Goal: Transaction & Acquisition: Purchase product/service

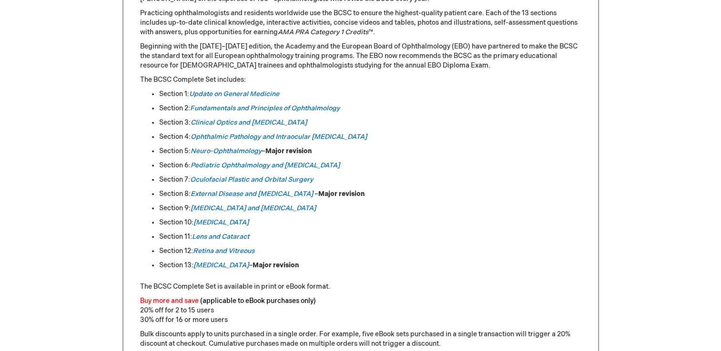
scroll to position [478, 0]
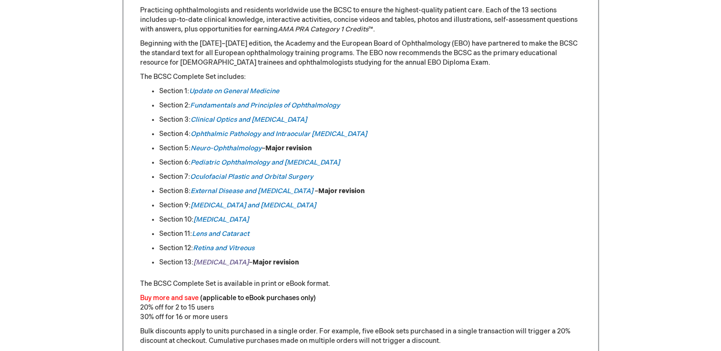
click at [232, 261] on em "Refractive Surgery" at bounding box center [220, 263] width 55 height 8
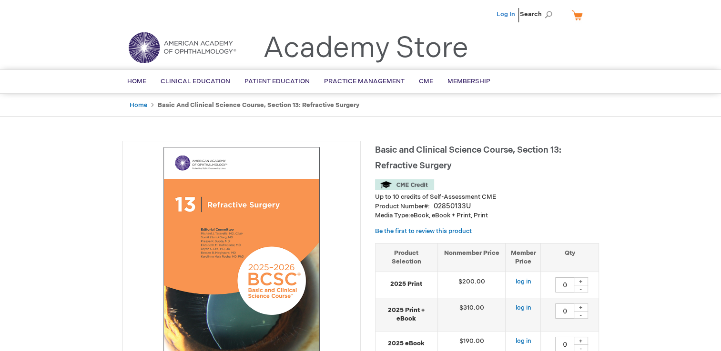
click at [505, 14] on link "Log In" at bounding box center [505, 14] width 19 height 8
click at [464, 12] on span "Konstantina Misiou" at bounding box center [458, 14] width 53 height 8
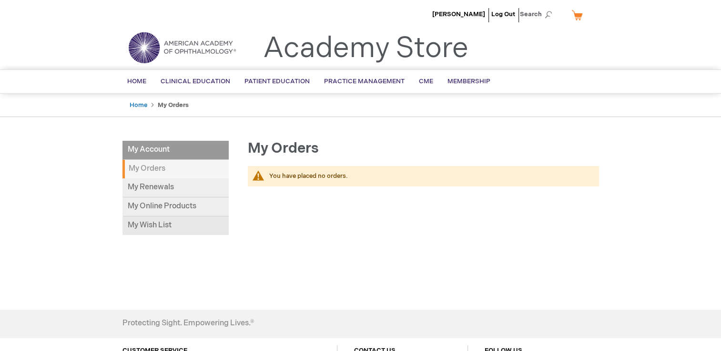
click at [160, 228] on link "My Wish List" at bounding box center [175, 226] width 106 height 19
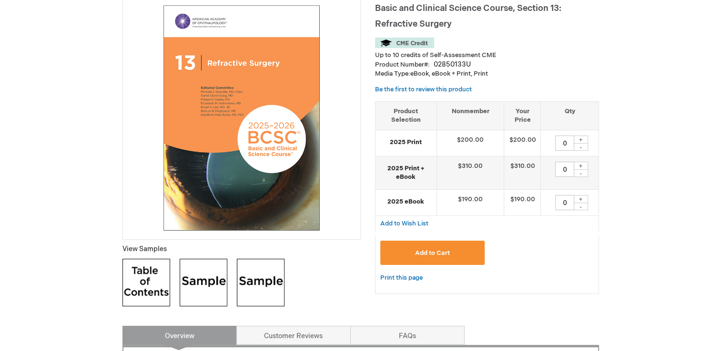
scroll to position [143, 0]
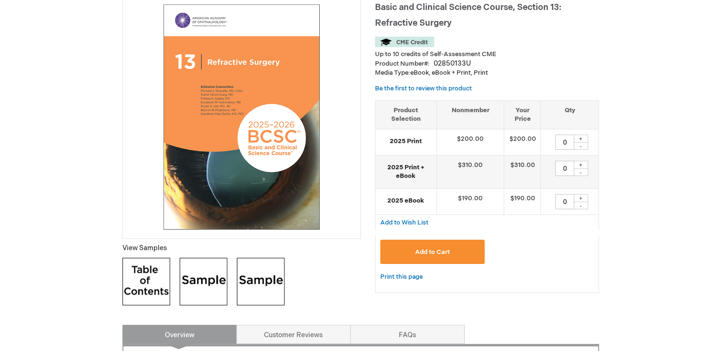
click at [198, 292] on img at bounding box center [204, 282] width 48 height 48
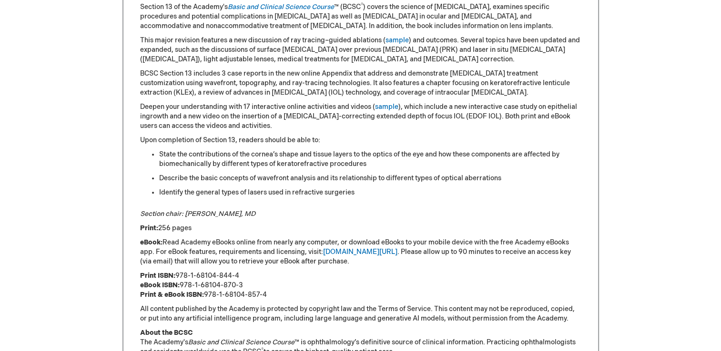
scroll to position [519, 0]
click at [343, 249] on link "[DOMAIN_NAME][URL]" at bounding box center [360, 251] width 74 height 8
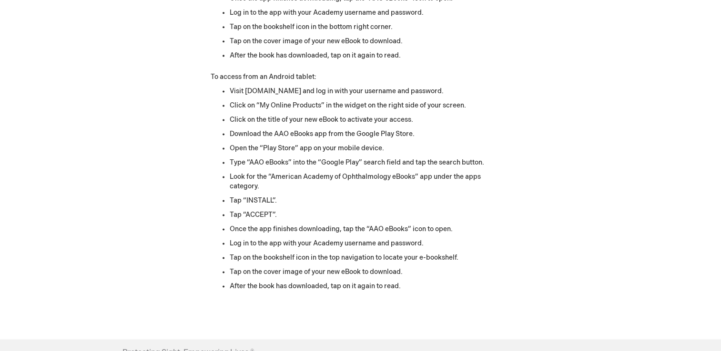
scroll to position [1295, 0]
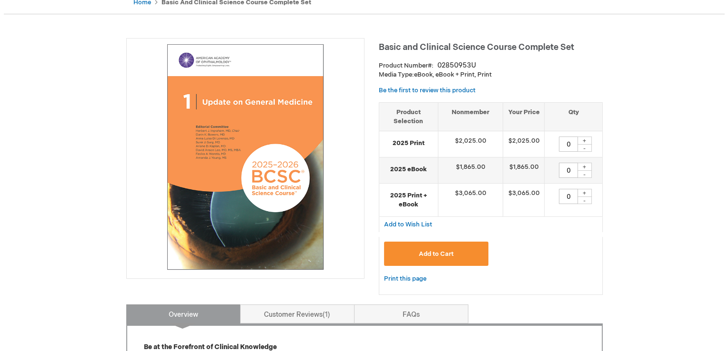
scroll to position [104, 0]
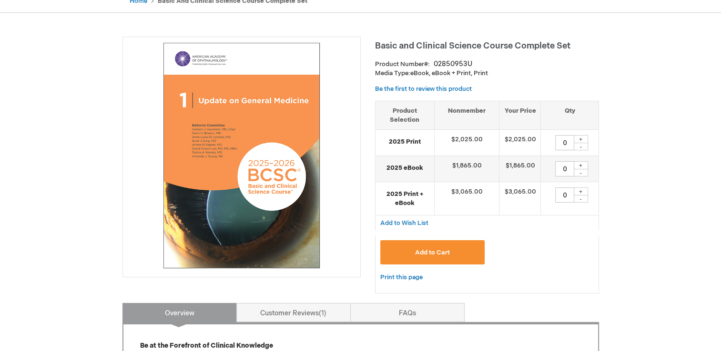
click at [582, 164] on div "+" at bounding box center [580, 165] width 14 height 8
type input "1"
click at [445, 248] on button "Add to Cart" at bounding box center [432, 252] width 105 height 24
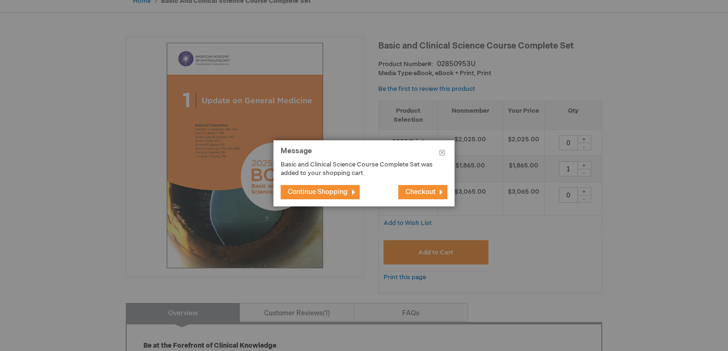
click at [415, 192] on span "Checkout" at bounding box center [420, 192] width 30 height 8
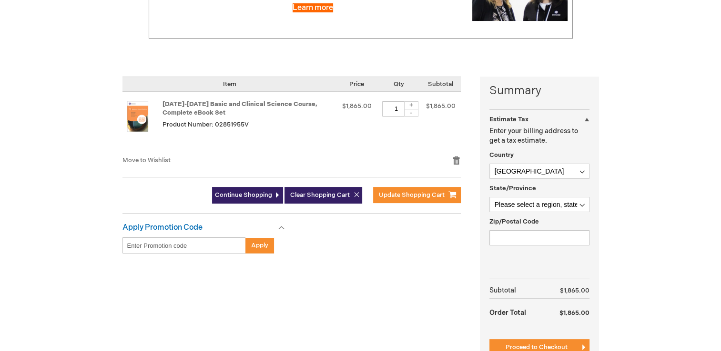
scroll to position [168, 0]
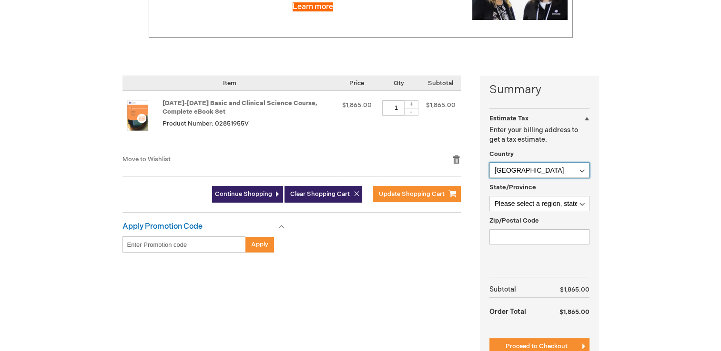
click at [531, 166] on select "[GEOGRAPHIC_DATA] [GEOGRAPHIC_DATA] [GEOGRAPHIC_DATA] [GEOGRAPHIC_DATA] [US_STA…" at bounding box center [539, 170] width 100 height 15
select select "GR"
click at [489, 163] on select "Afghanistan Åland Islands Albania Algeria American Samoa Andorra Angola Anguill…" at bounding box center [539, 170] width 100 height 15
click at [549, 202] on select "Please select a region, state or province. Ágion Óros Anatolikí Makedonía kai T…" at bounding box center [539, 203] width 100 height 15
select select "865"
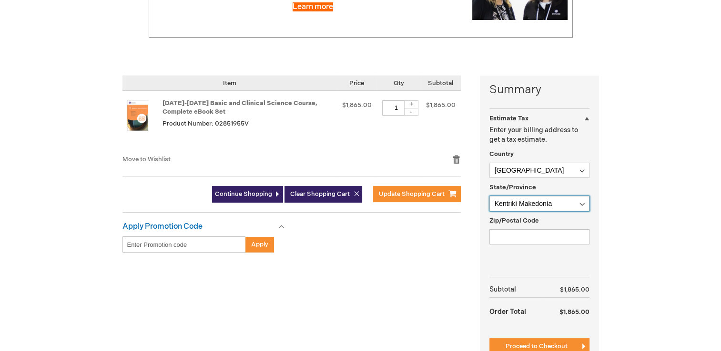
click at [489, 196] on select "Please select a region, state or province. Ágion Óros Anatolikí Makedonía kai T…" at bounding box center [539, 203] width 100 height 15
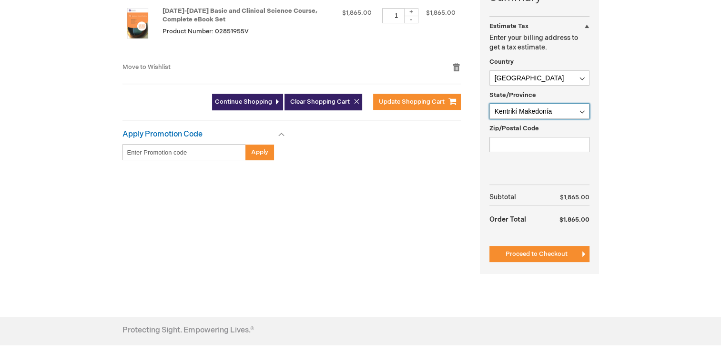
scroll to position [260, 0]
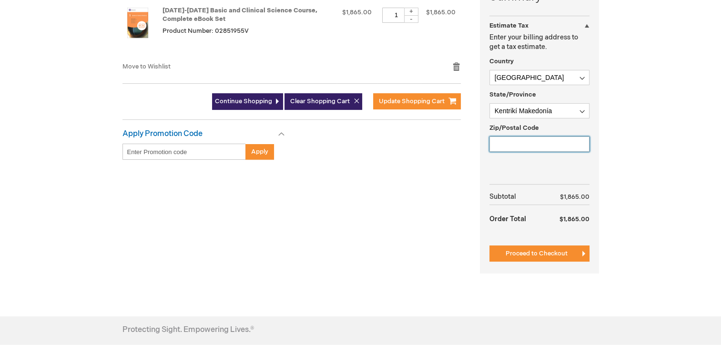
click at [508, 144] on input "Zip/Postal Code" at bounding box center [539, 144] width 100 height 15
click at [358, 250] on div "Summary Estimate Tax Estimate Tax Enter your billing address to get a tax estim…" at bounding box center [360, 134] width 476 height 303
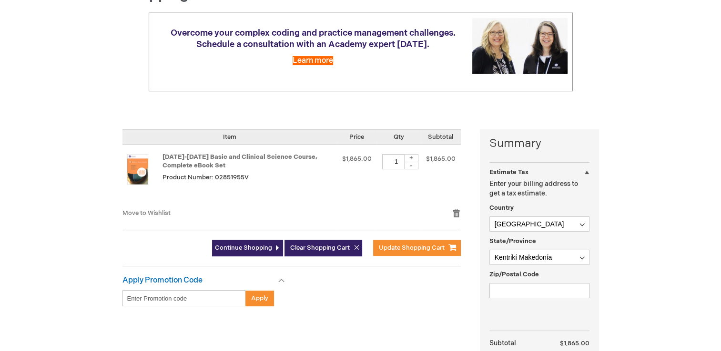
scroll to position [104, 0]
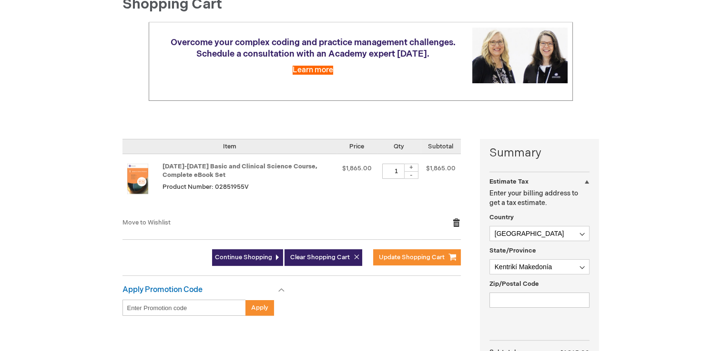
click at [456, 222] on link "Remove item" at bounding box center [456, 223] width 9 height 10
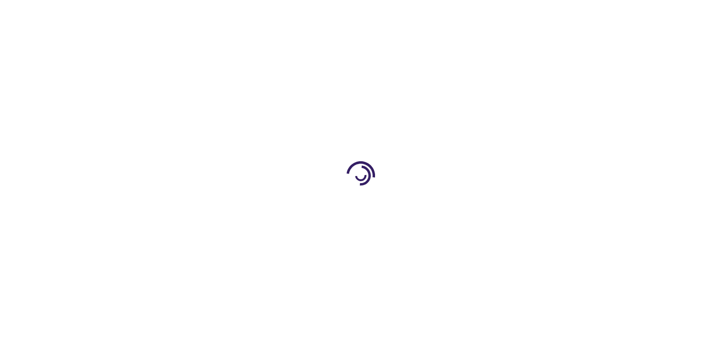
scroll to position [101, 0]
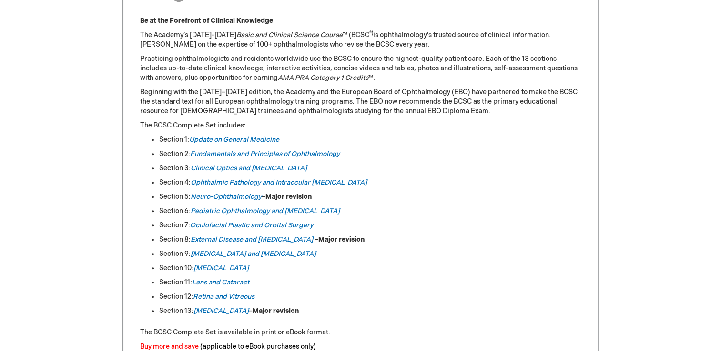
scroll to position [430, 0]
click at [221, 239] on em "External Disease and Cornea" at bounding box center [251, 239] width 122 height 8
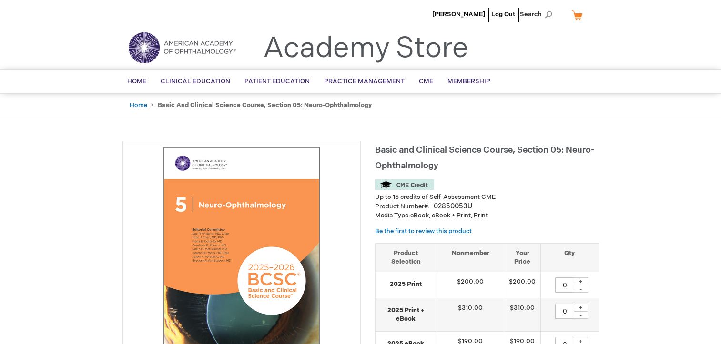
type input "0"
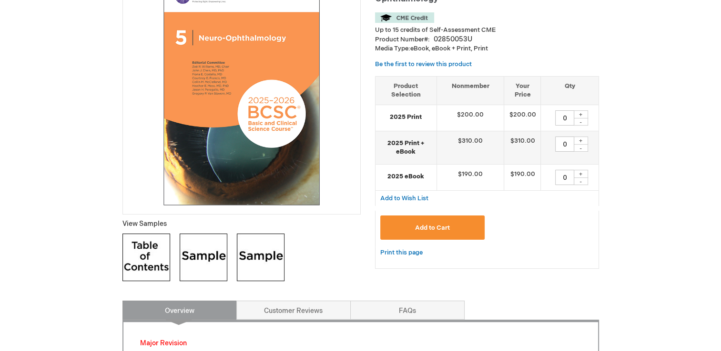
scroll to position [168, 0]
click at [579, 174] on div "+" at bounding box center [580, 174] width 14 height 8
click at [462, 235] on button "Add to Cart" at bounding box center [432, 227] width 105 height 24
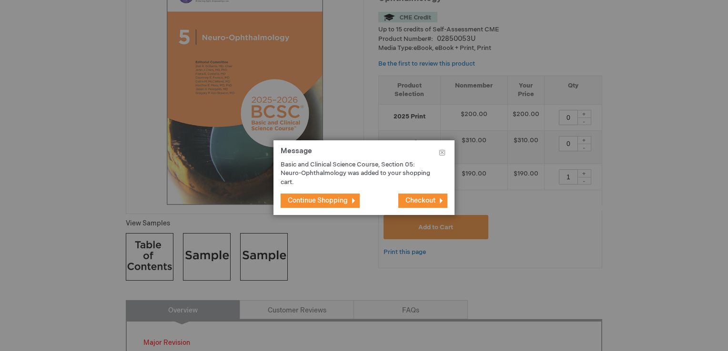
click at [345, 203] on span "Continue Shopping" at bounding box center [318, 201] width 60 height 8
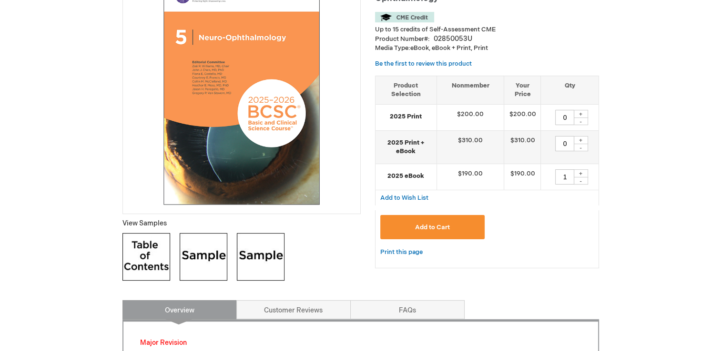
click at [580, 174] on div "+" at bounding box center [580, 174] width 14 height 8
click at [580, 180] on div "-" at bounding box center [580, 181] width 14 height 8
type input "1"
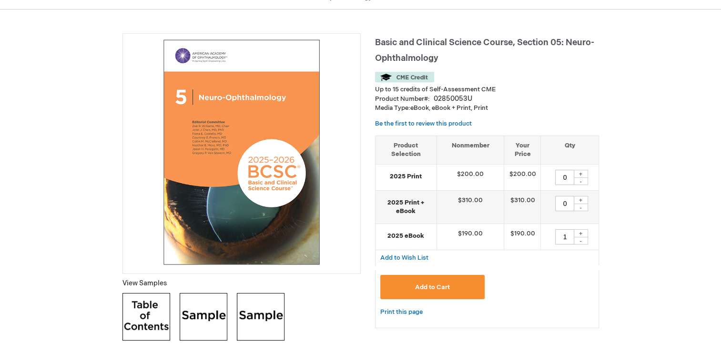
scroll to position [107, 0]
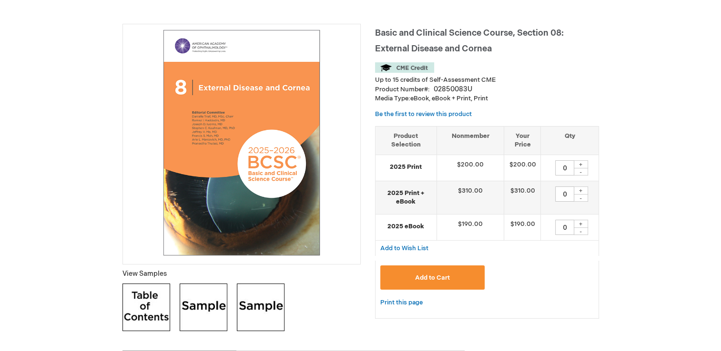
scroll to position [118, 0]
click at [581, 223] on div "+" at bounding box center [580, 224] width 14 height 8
type input "1"
click at [452, 279] on button "Add to Cart" at bounding box center [432, 277] width 105 height 24
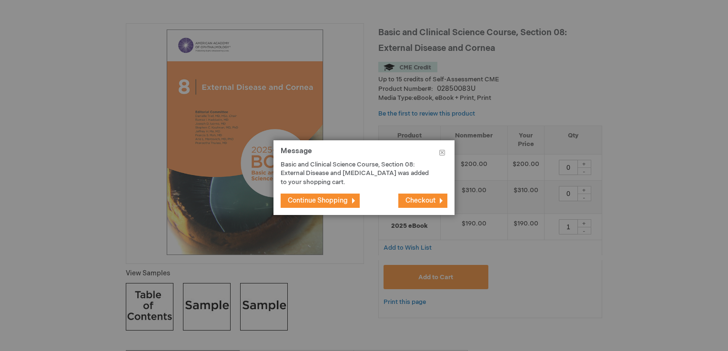
click at [315, 195] on button "Continue Shopping" at bounding box center [319, 201] width 79 height 14
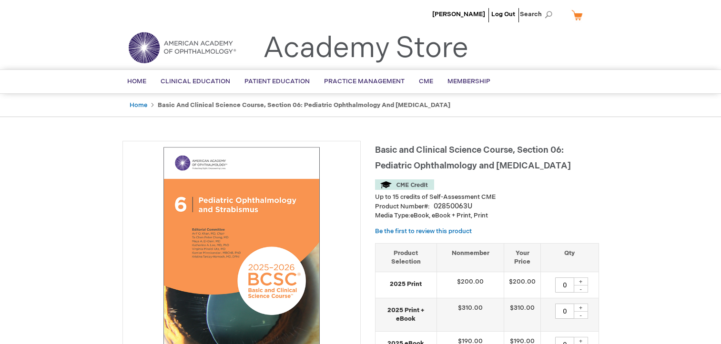
type input "0"
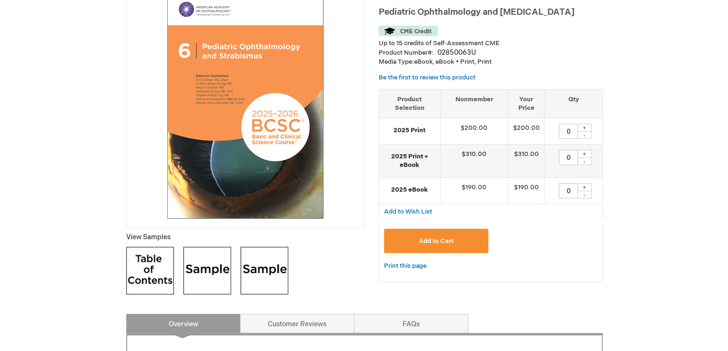
scroll to position [154, 0]
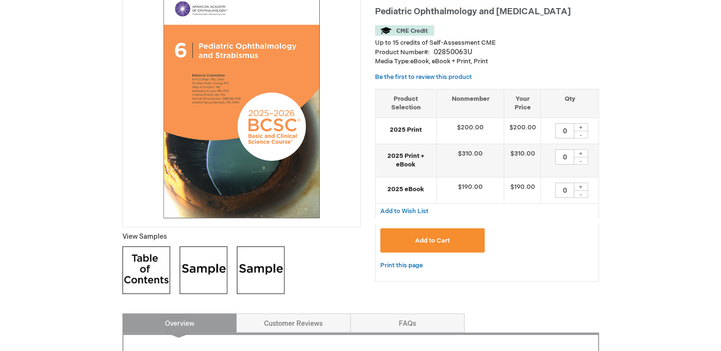
click at [583, 186] on div "+" at bounding box center [580, 187] width 14 height 8
type input "1"
click at [456, 235] on button "Add to Cart" at bounding box center [432, 241] width 105 height 24
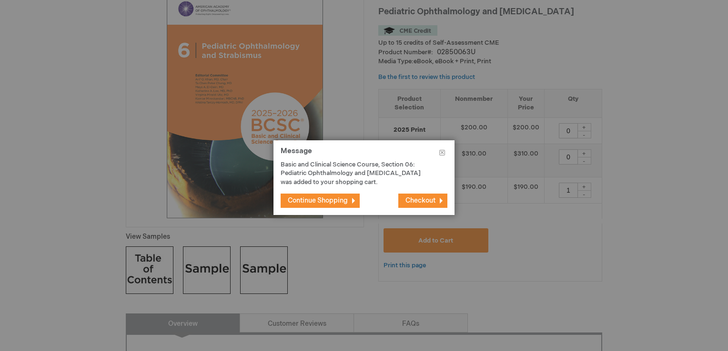
click at [414, 200] on span "Checkout" at bounding box center [420, 201] width 30 height 8
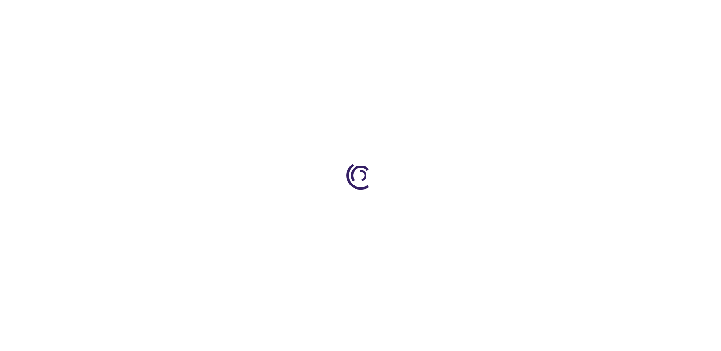
scroll to position [430, 0]
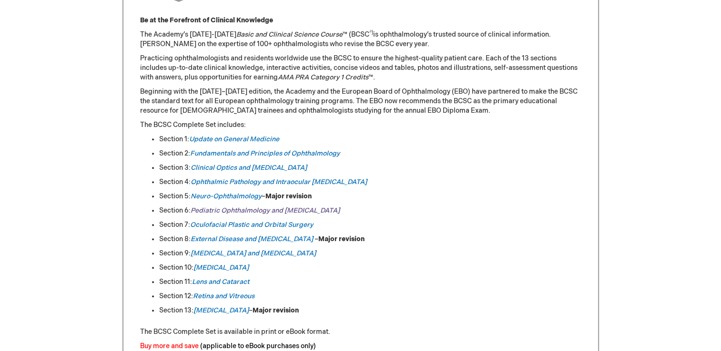
click at [215, 209] on link "Pediatric Ophthalmology and Strabismus" at bounding box center [264, 211] width 149 height 8
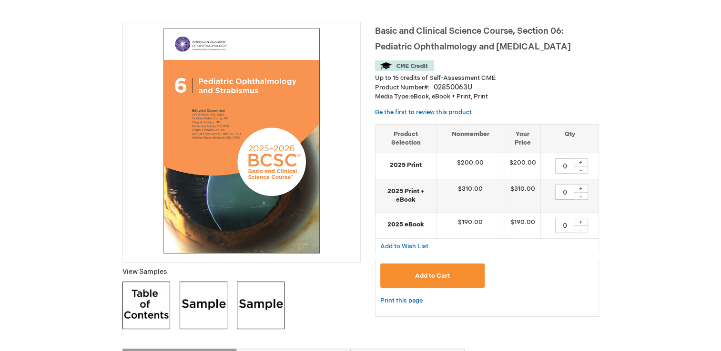
scroll to position [120, 0]
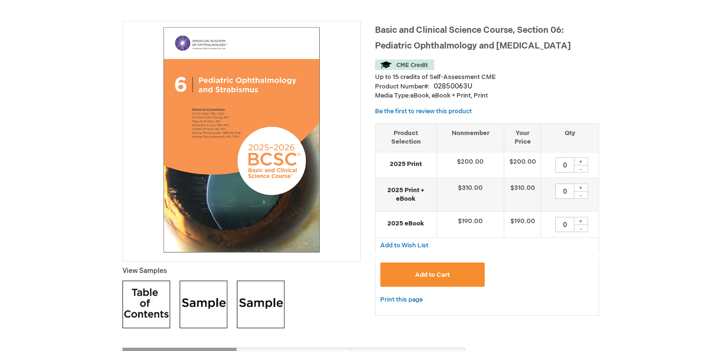
click at [581, 223] on div "+" at bounding box center [580, 221] width 14 height 8
type input "1"
click at [440, 273] on span "Add to Cart" at bounding box center [432, 275] width 35 height 8
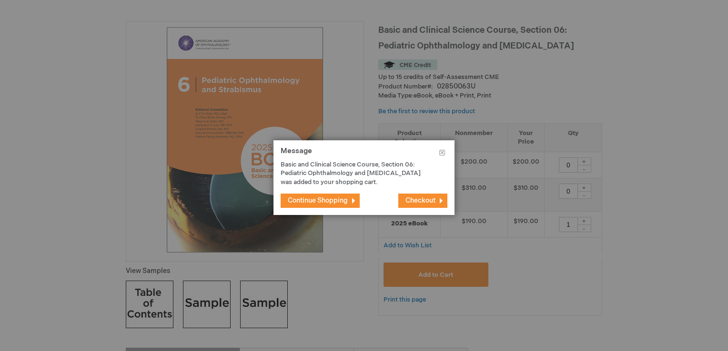
click at [332, 206] on button "Continue Shopping" at bounding box center [319, 201] width 79 height 14
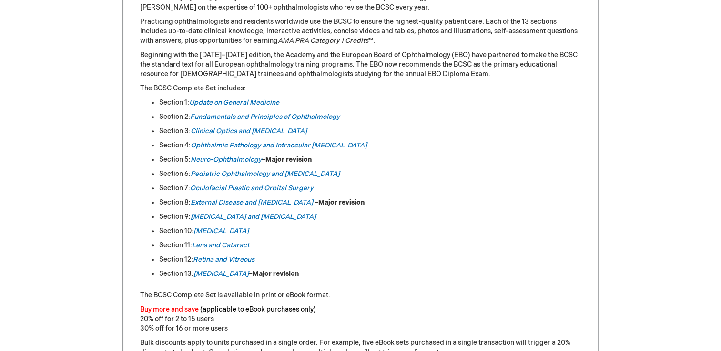
scroll to position [468, 0]
click at [230, 274] on em "[MEDICAL_DATA]" at bounding box center [220, 273] width 55 height 8
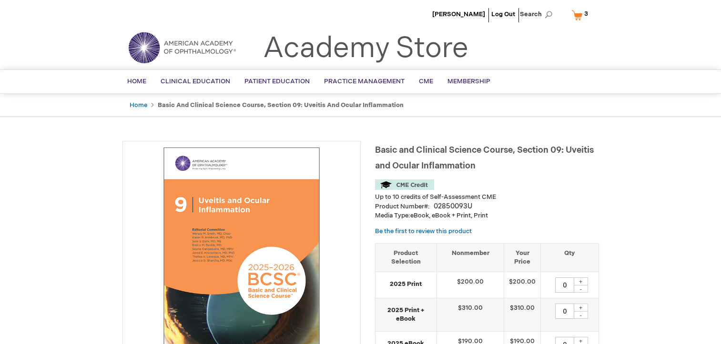
type input "0"
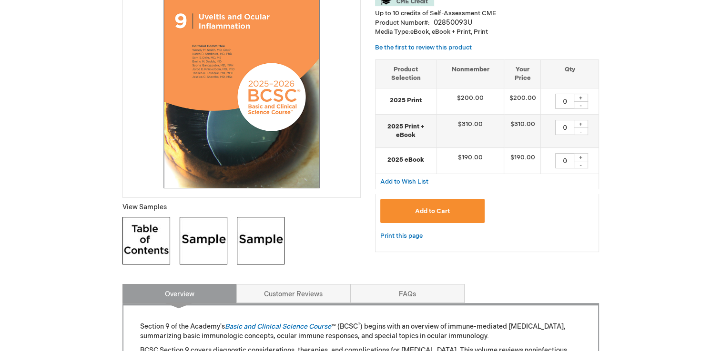
scroll to position [184, 0]
click at [580, 153] on div "+" at bounding box center [580, 157] width 14 height 8
type input "1"
click at [448, 210] on span "Add to Cart" at bounding box center [432, 211] width 35 height 8
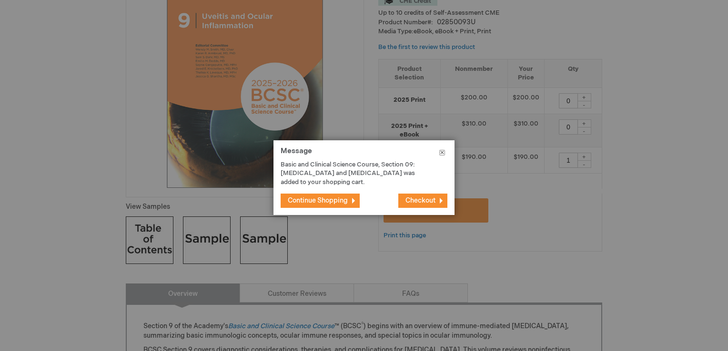
click at [441, 155] on button "Close" at bounding box center [442, 154] width 25 height 29
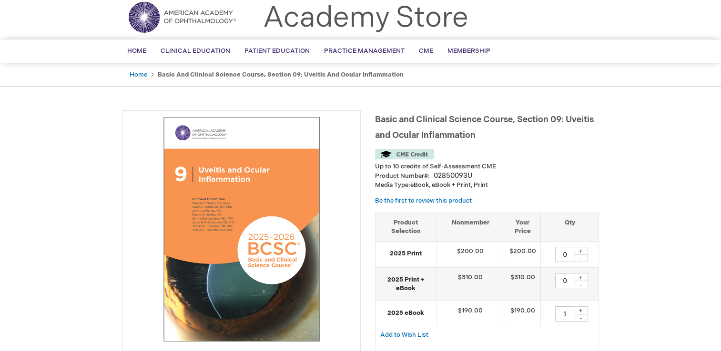
scroll to position [31, 0]
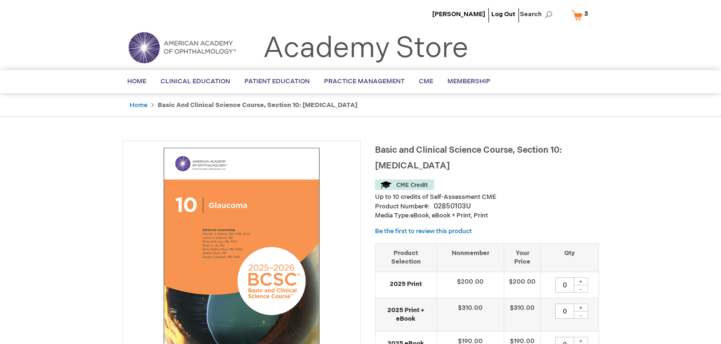
type input "0"
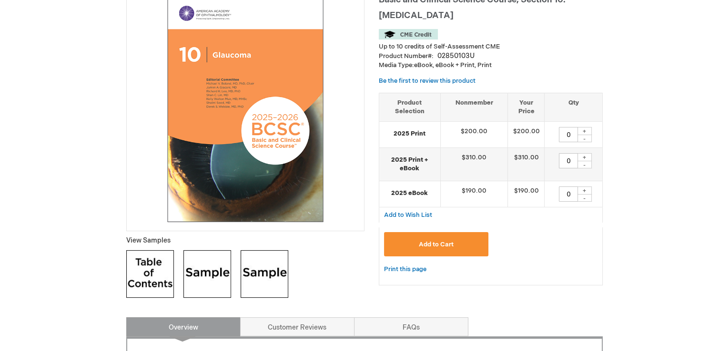
scroll to position [157, 0]
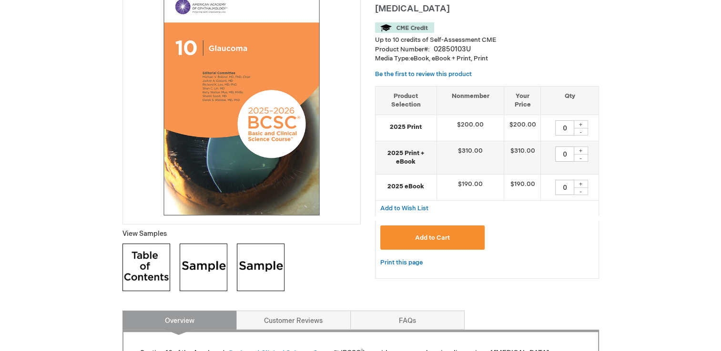
click at [583, 180] on div "+" at bounding box center [580, 184] width 14 height 8
type input "1"
click at [463, 229] on button "Add to Cart" at bounding box center [432, 238] width 105 height 24
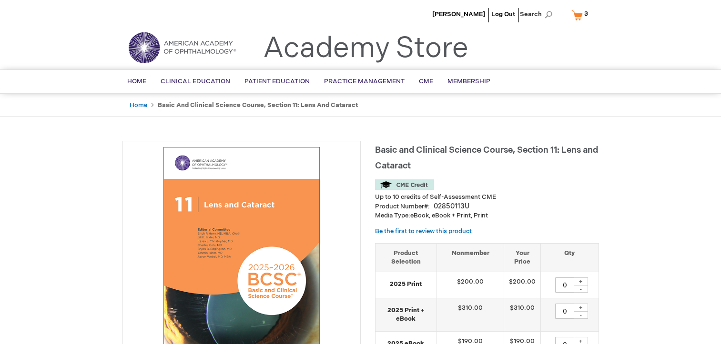
type input "0"
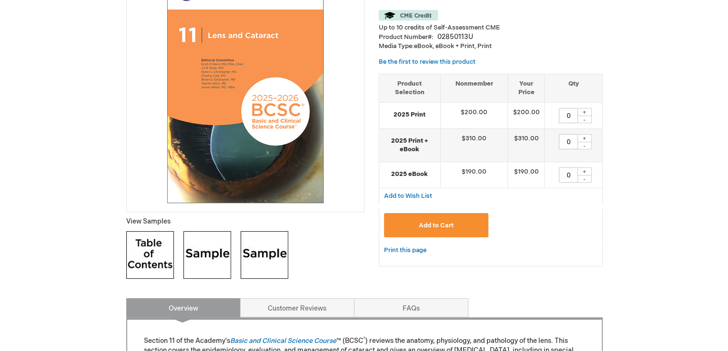
scroll to position [173, 0]
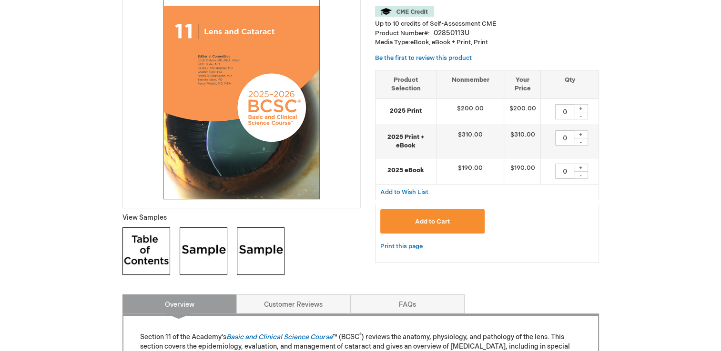
click at [580, 167] on div "+" at bounding box center [580, 168] width 14 height 8
type input "1"
click at [448, 220] on span "Add to Cart" at bounding box center [432, 222] width 35 height 8
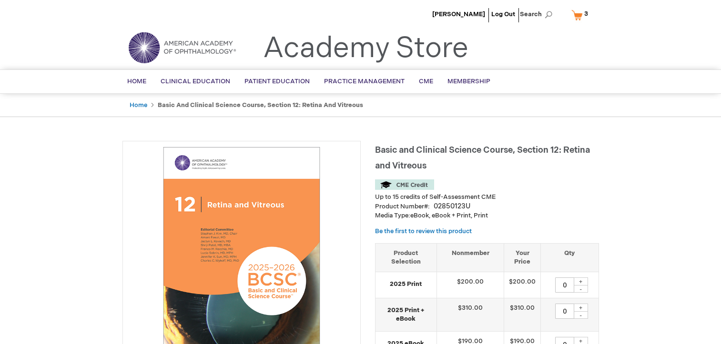
type input "0"
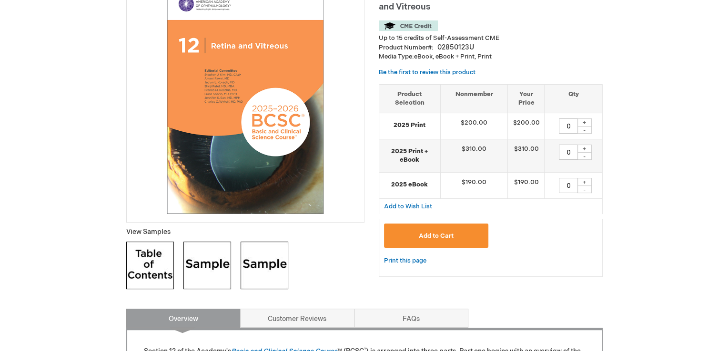
scroll to position [169, 0]
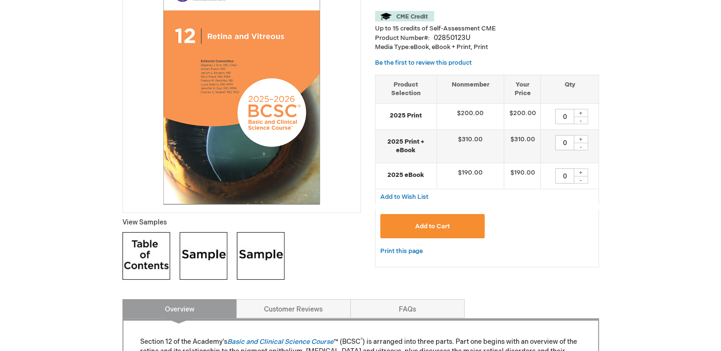
click at [582, 171] on div "+" at bounding box center [580, 173] width 14 height 8
type input "1"
click at [455, 224] on button "Add to Cart" at bounding box center [432, 226] width 105 height 24
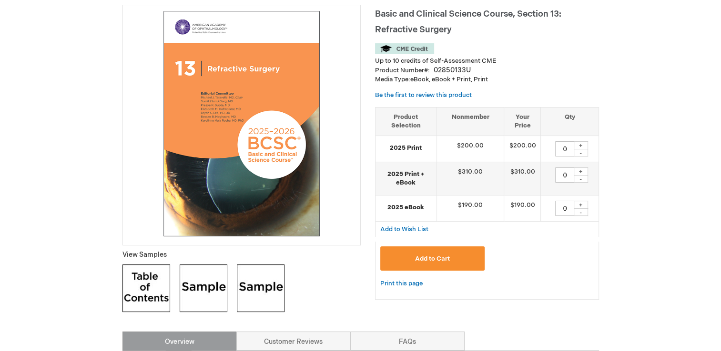
scroll to position [137, 0]
click at [580, 204] on div "+" at bounding box center [580, 204] width 14 height 8
type input "1"
click at [455, 255] on button "Add to Cart" at bounding box center [432, 258] width 105 height 24
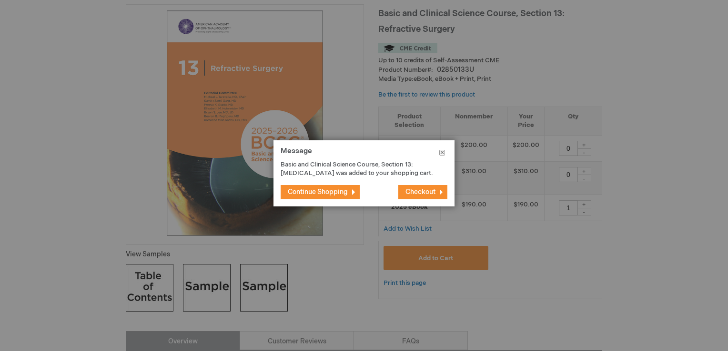
click at [442, 152] on button "Close" at bounding box center [442, 154] width 25 height 29
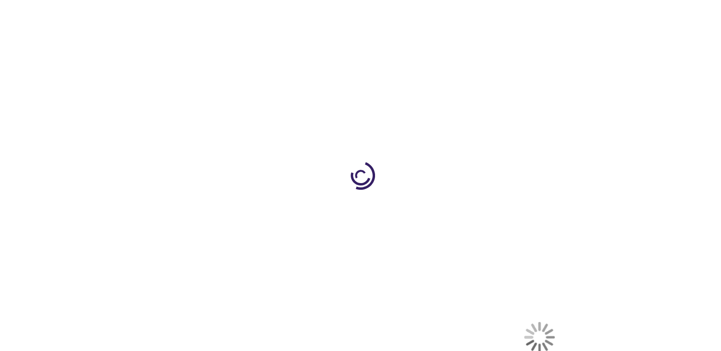
select select "GR"
select select "865"
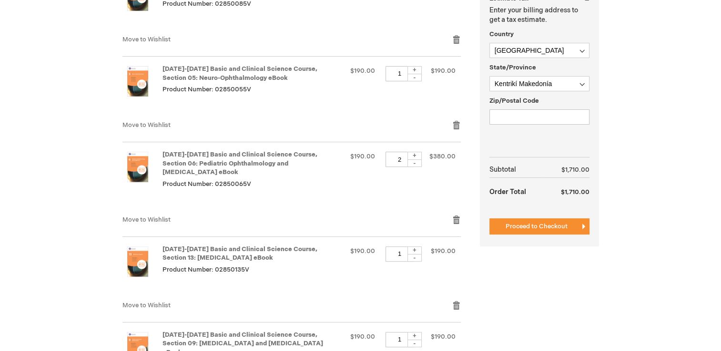
scroll to position [289, 0]
click at [415, 164] on div "-" at bounding box center [414, 163] width 14 height 8
type input "1"
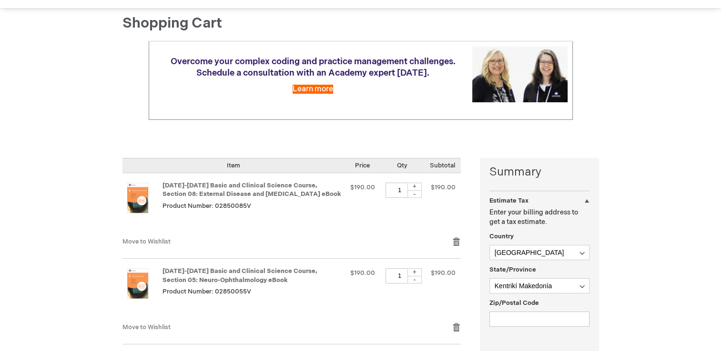
scroll to position [82, 0]
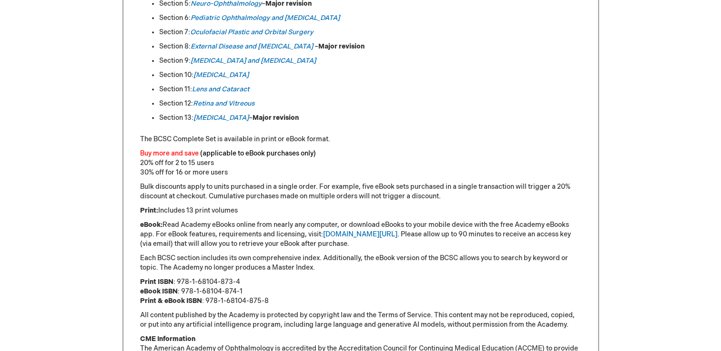
scroll to position [530, 0]
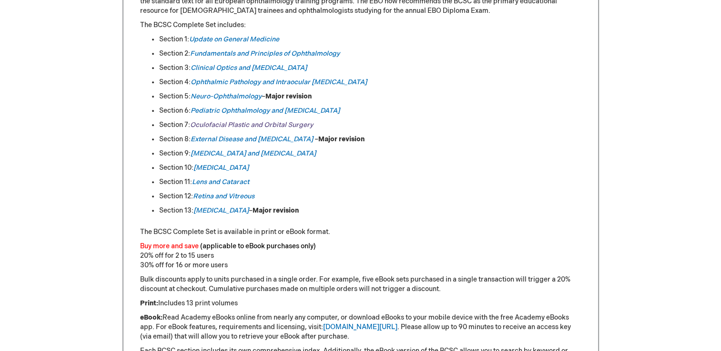
click at [246, 128] on link "Oculofacial Plastic and Orbital Surgery" at bounding box center [251, 125] width 123 height 8
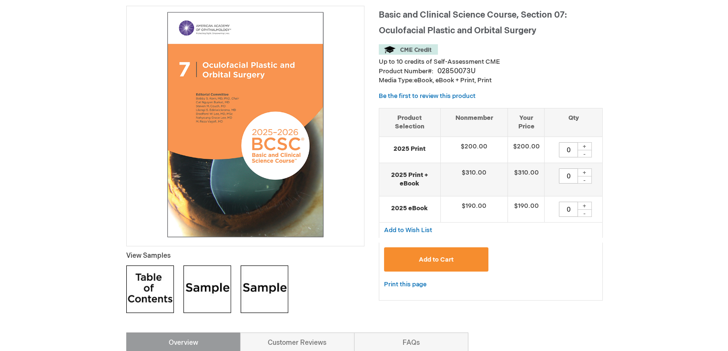
scroll to position [136, 0]
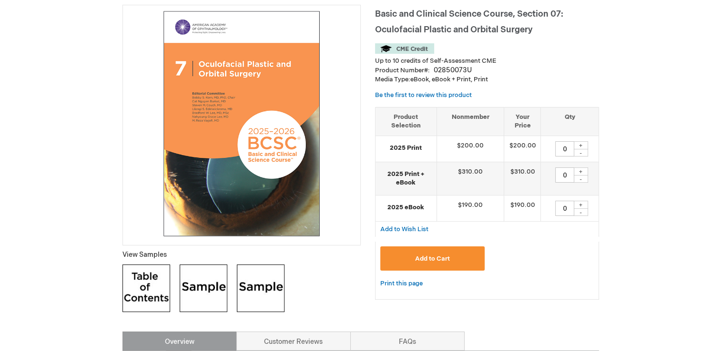
click at [583, 205] on div "+" at bounding box center [580, 205] width 14 height 8
type input "1"
click at [435, 253] on button "Add to Cart" at bounding box center [432, 259] width 105 height 24
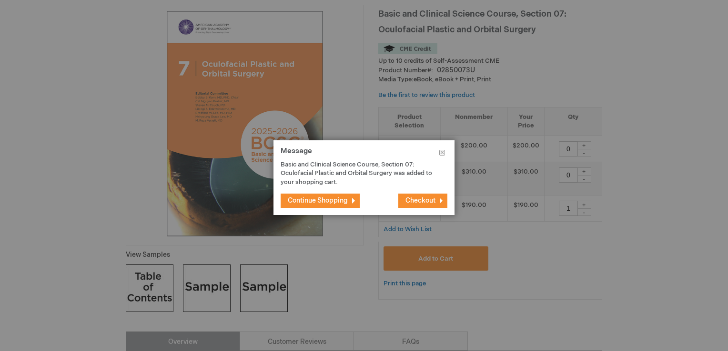
click at [421, 204] on span "Checkout" at bounding box center [420, 201] width 30 height 8
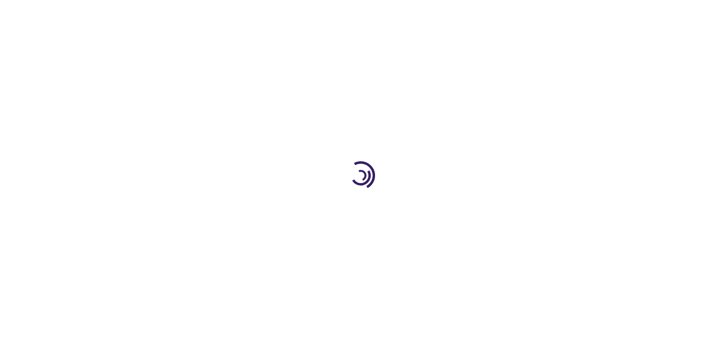
select select "GR"
select select "865"
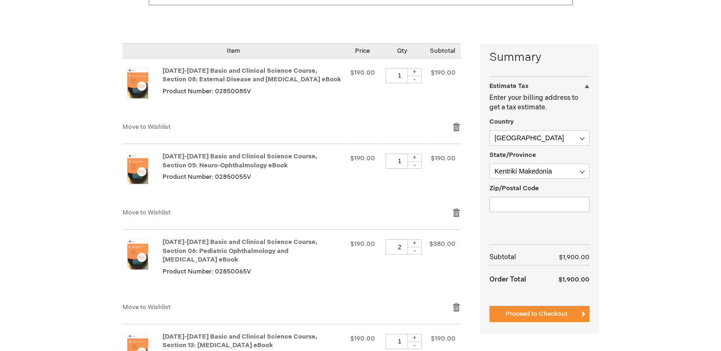
scroll to position [182, 0]
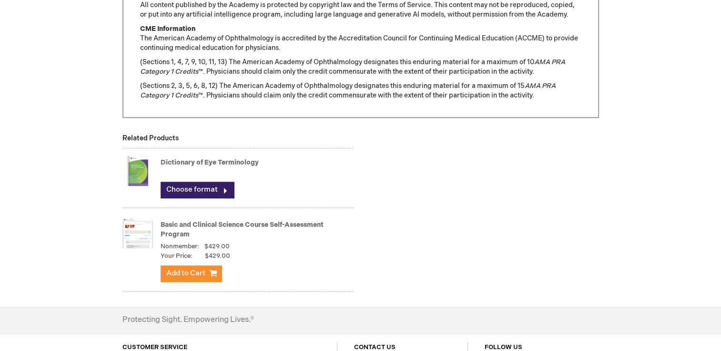
scroll to position [934, 0]
click at [129, 171] on img at bounding box center [137, 170] width 30 height 38
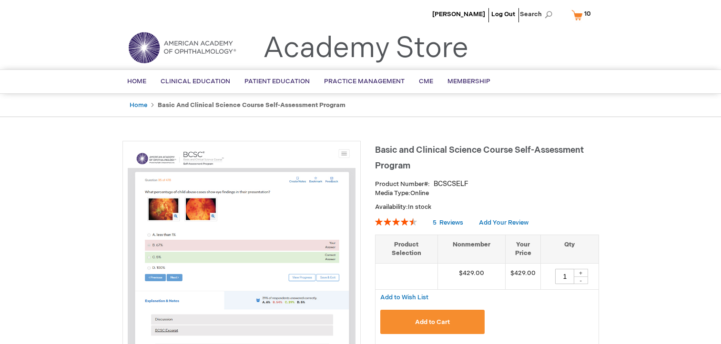
type input "1"
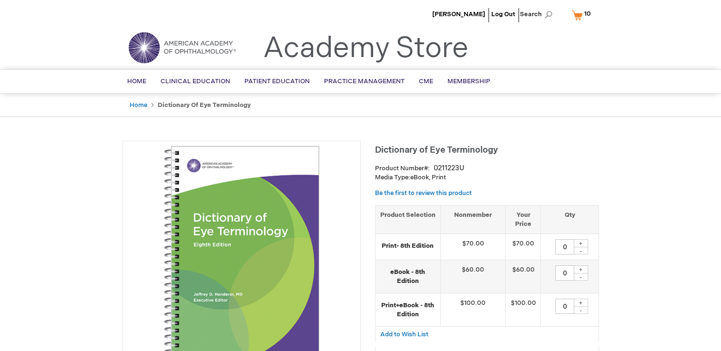
scroll to position [210, 0]
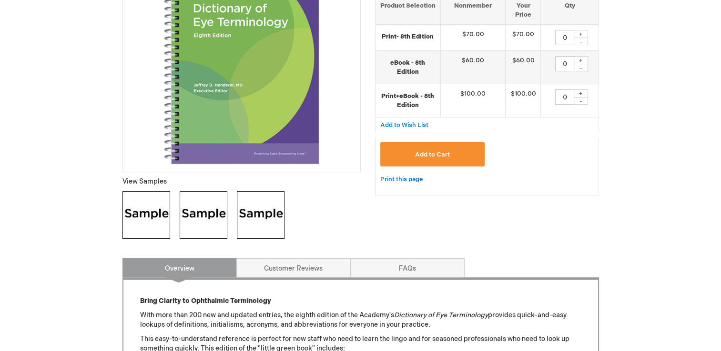
click at [263, 220] on img at bounding box center [261, 215] width 48 height 48
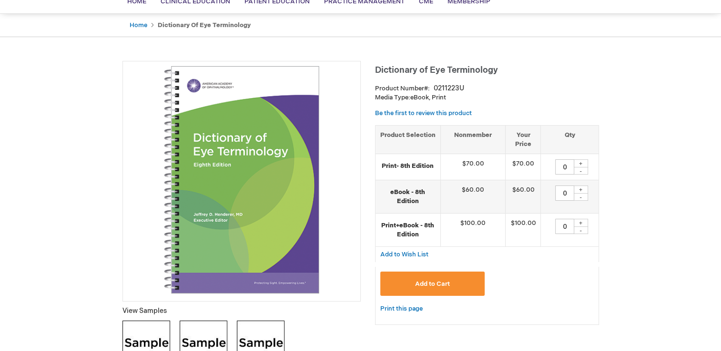
scroll to position [81, 0]
